Goal: Task Accomplishment & Management: Use online tool/utility

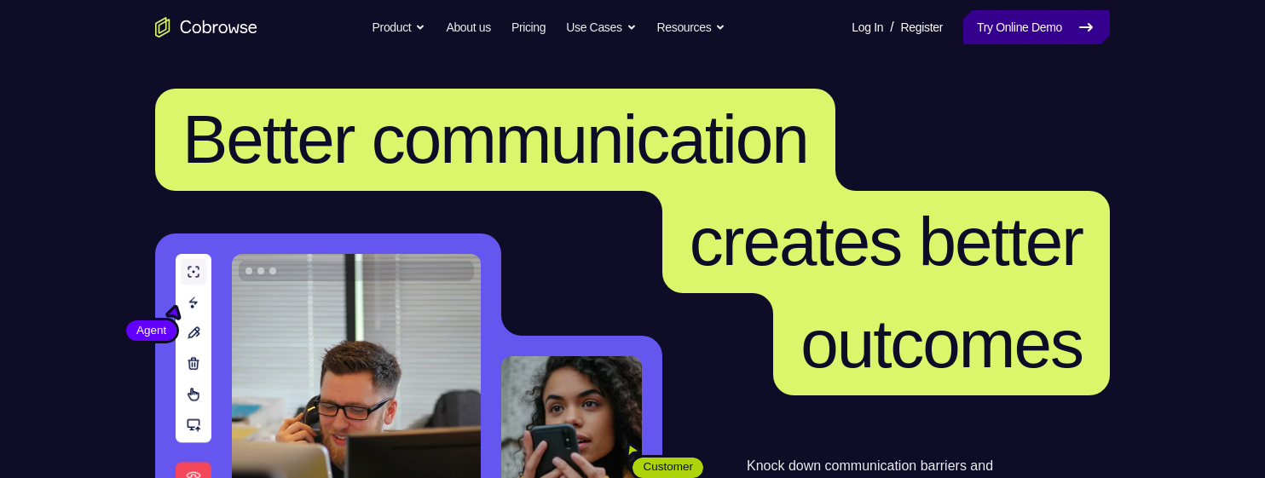
click at [987, 17] on link "Try Online Demo" at bounding box center [1036, 27] width 147 height 34
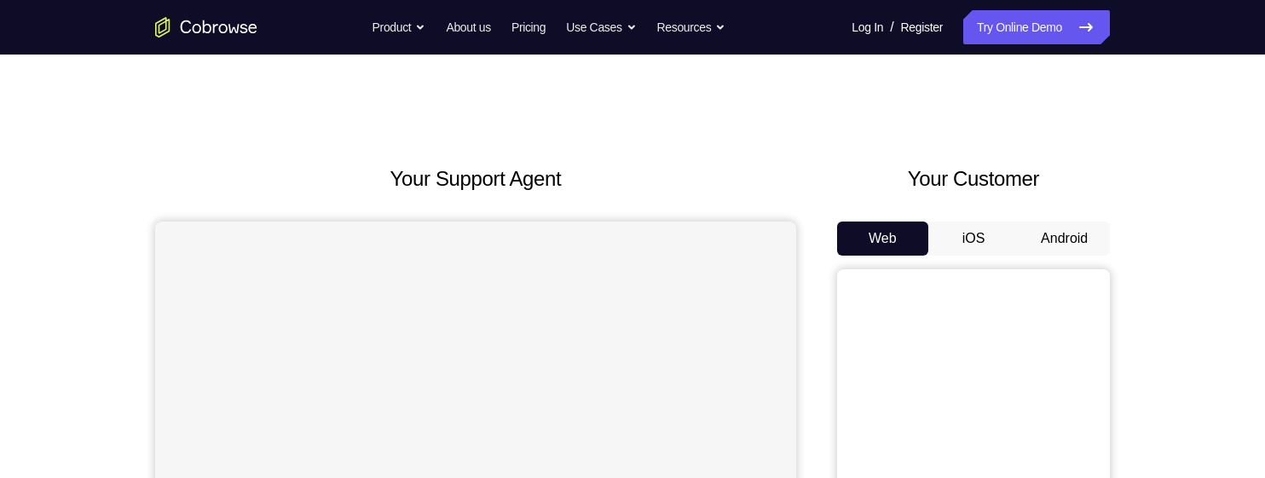
click at [1066, 245] on button "Android" at bounding box center [1064, 239] width 91 height 34
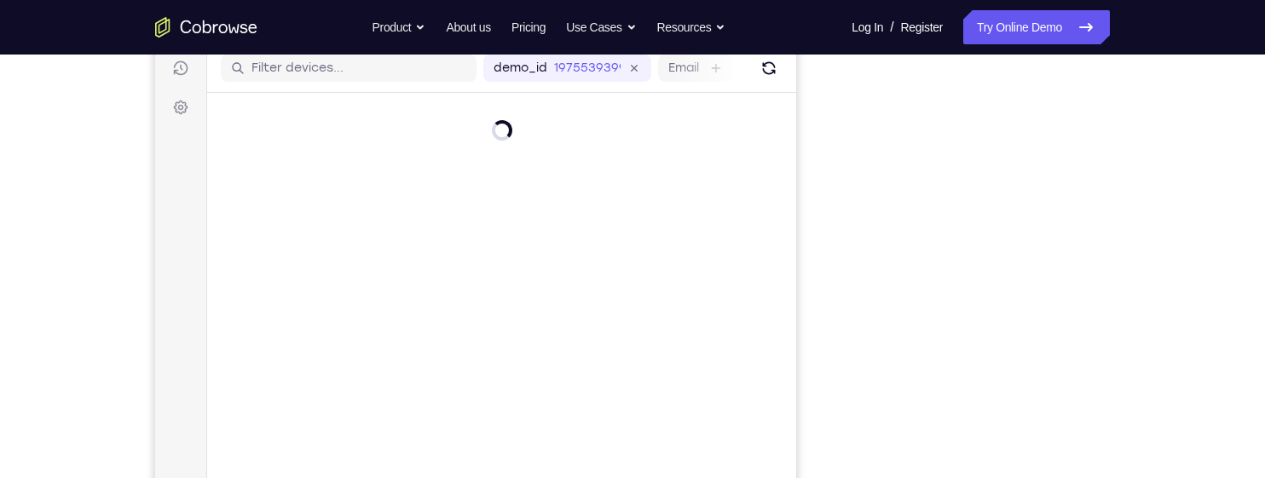
scroll to position [227, 0]
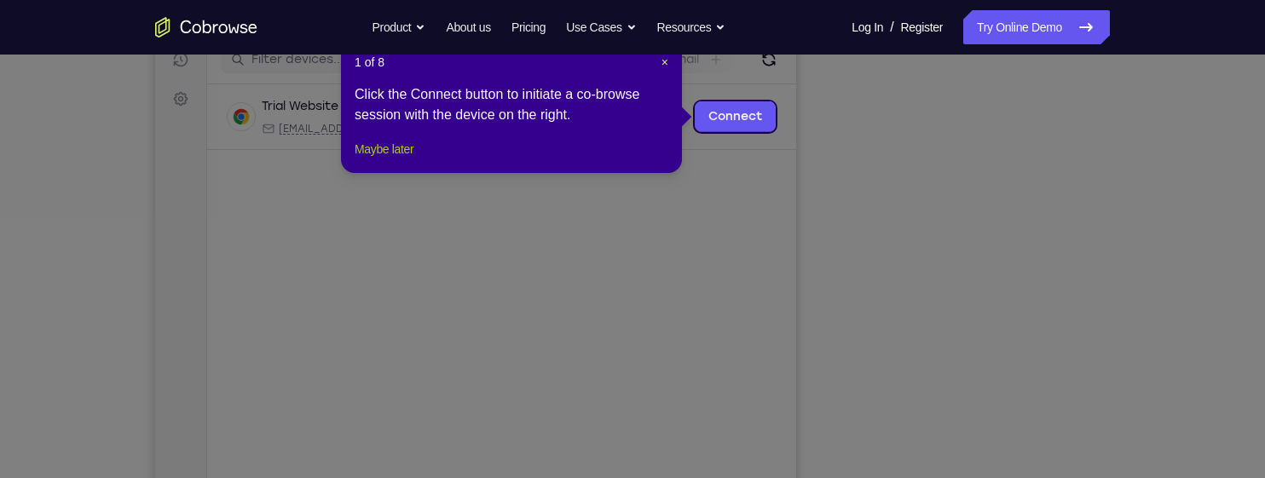
click at [406, 159] on button "Maybe later" at bounding box center [384, 149] width 59 height 20
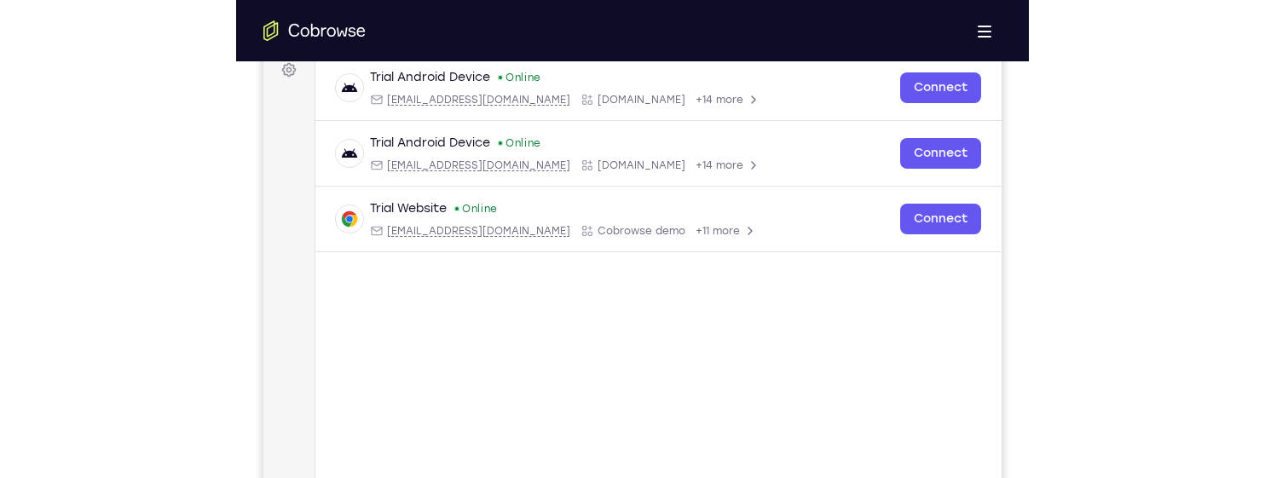
scroll to position [272, 0]
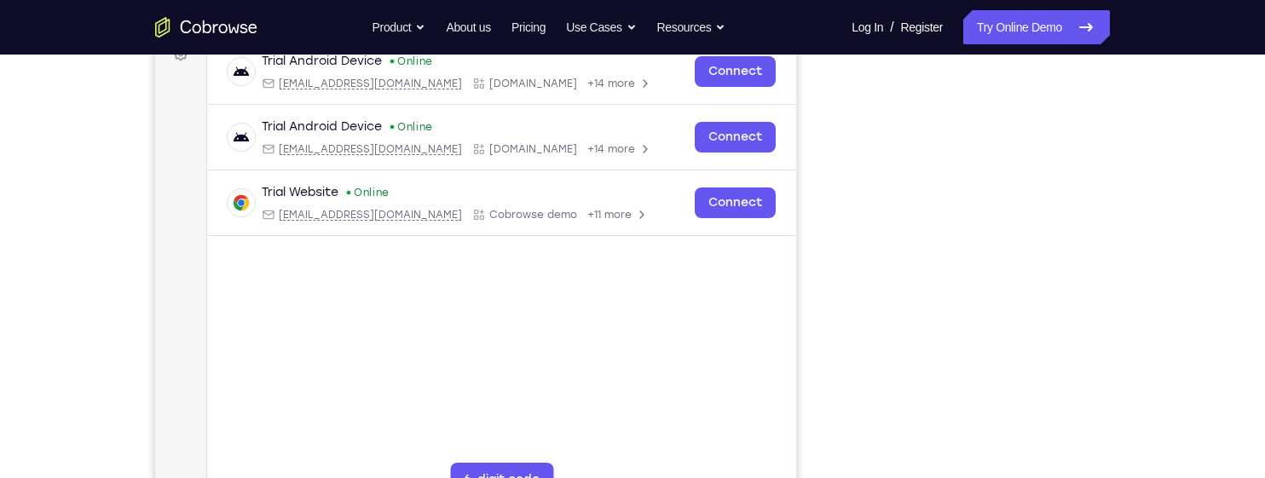
click at [1126, 231] on div "Your Support Agent Your Customer Web iOS Android Next Steps We’d be happy to gi…" at bounding box center [632, 345] width 1091 height 1124
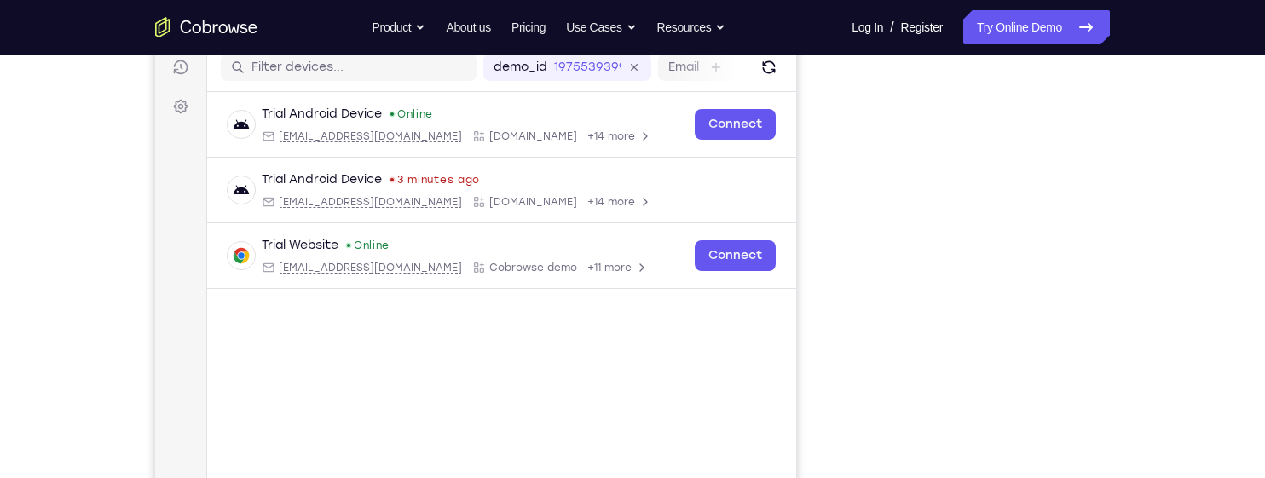
scroll to position [217, 0]
click at [1118, 209] on div "Your Support Agent Your Customer Web iOS Android Next Steps We’d be happy to gi…" at bounding box center [632, 399] width 1091 height 1124
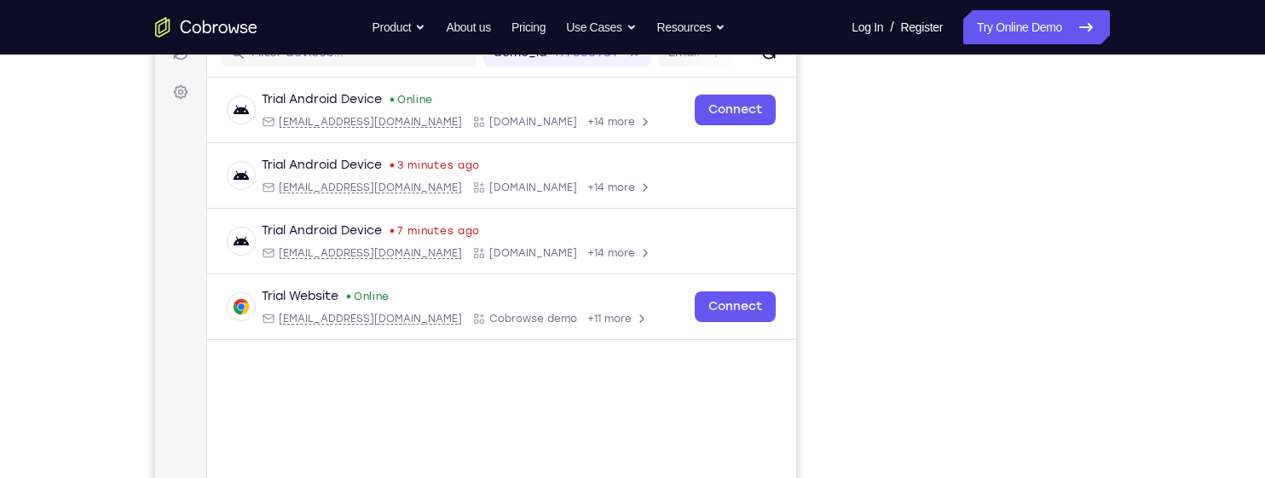
scroll to position [234, 0]
click at [1141, 287] on div "Your Support Agent Your Customer Web iOS Android Next Steps We’d be happy to gi…" at bounding box center [632, 382] width 1091 height 1124
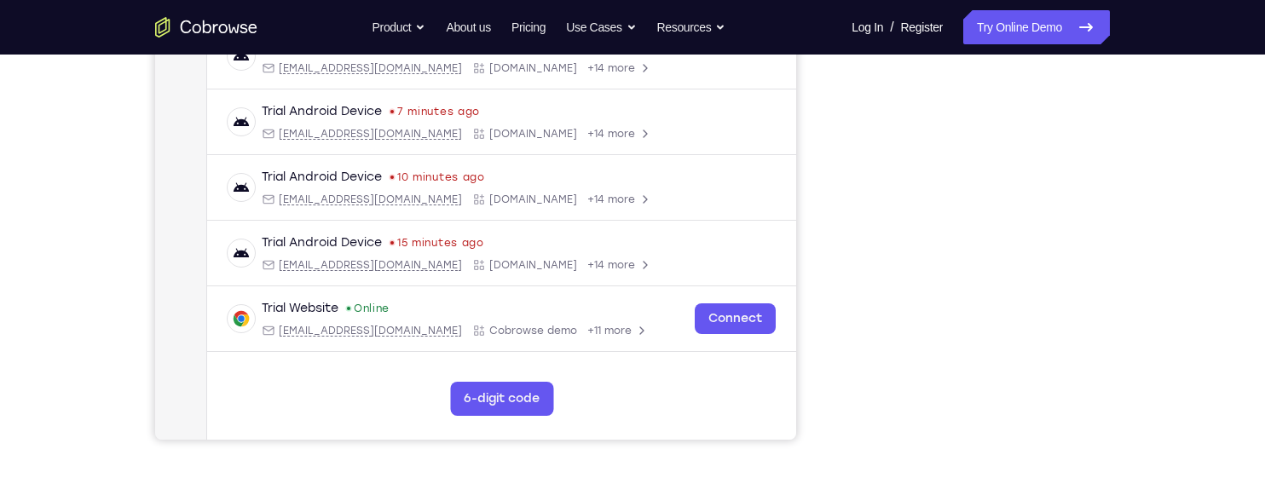
scroll to position [390, 0]
